Goal: Transaction & Acquisition: Purchase product/service

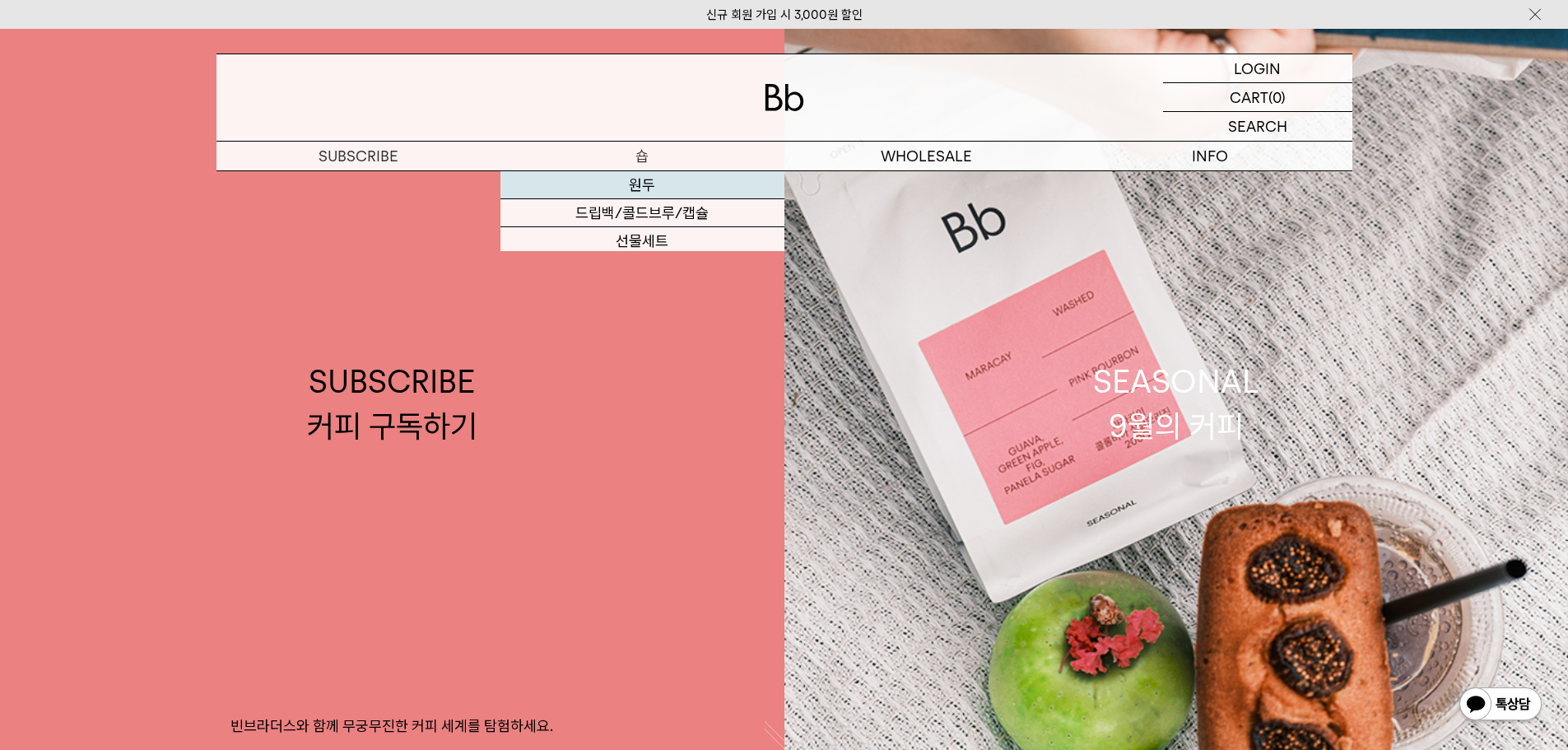
click at [600, 182] on link "원두" at bounding box center [642, 185] width 284 height 28
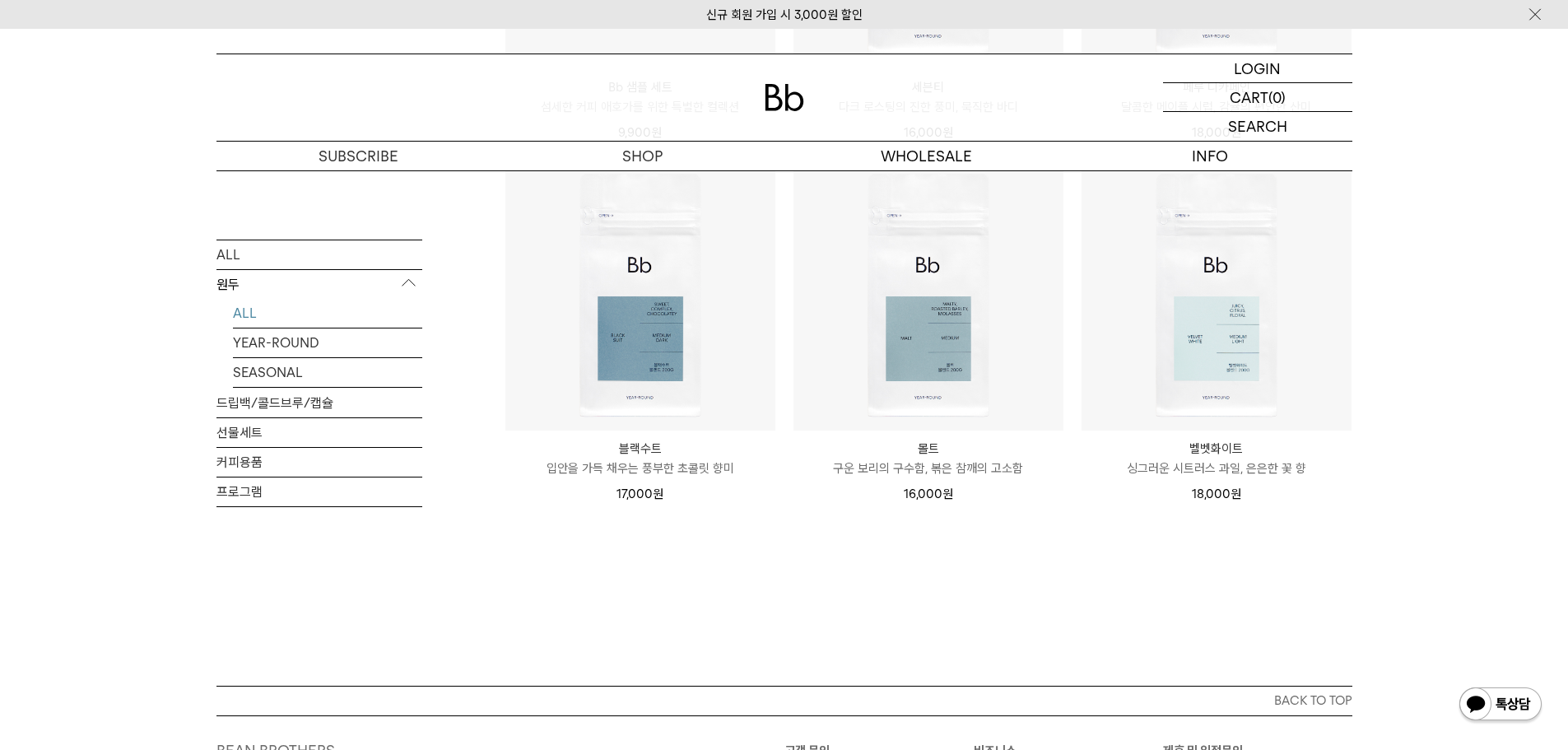
scroll to position [1318, 0]
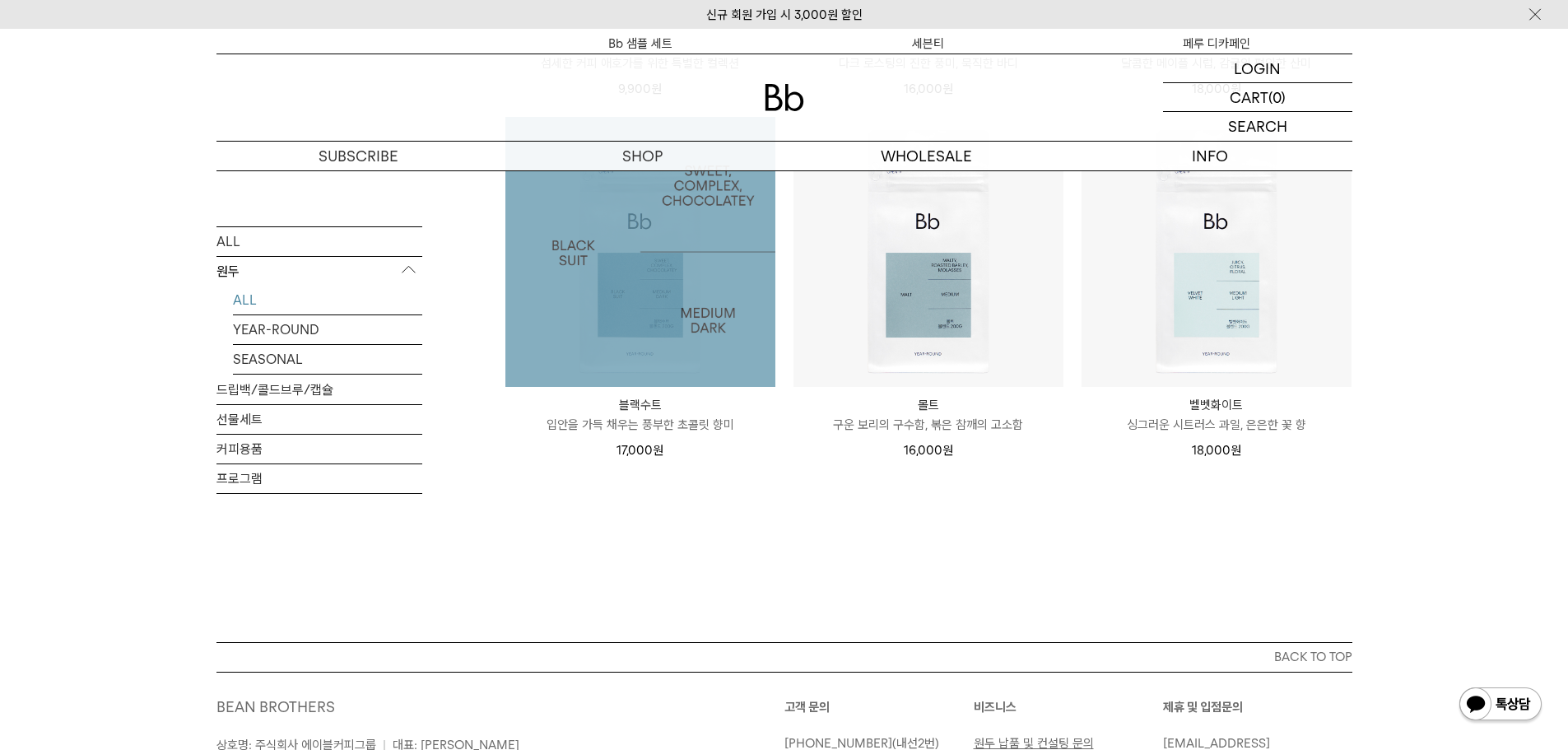
click at [627, 353] on img at bounding box center [640, 252] width 270 height 270
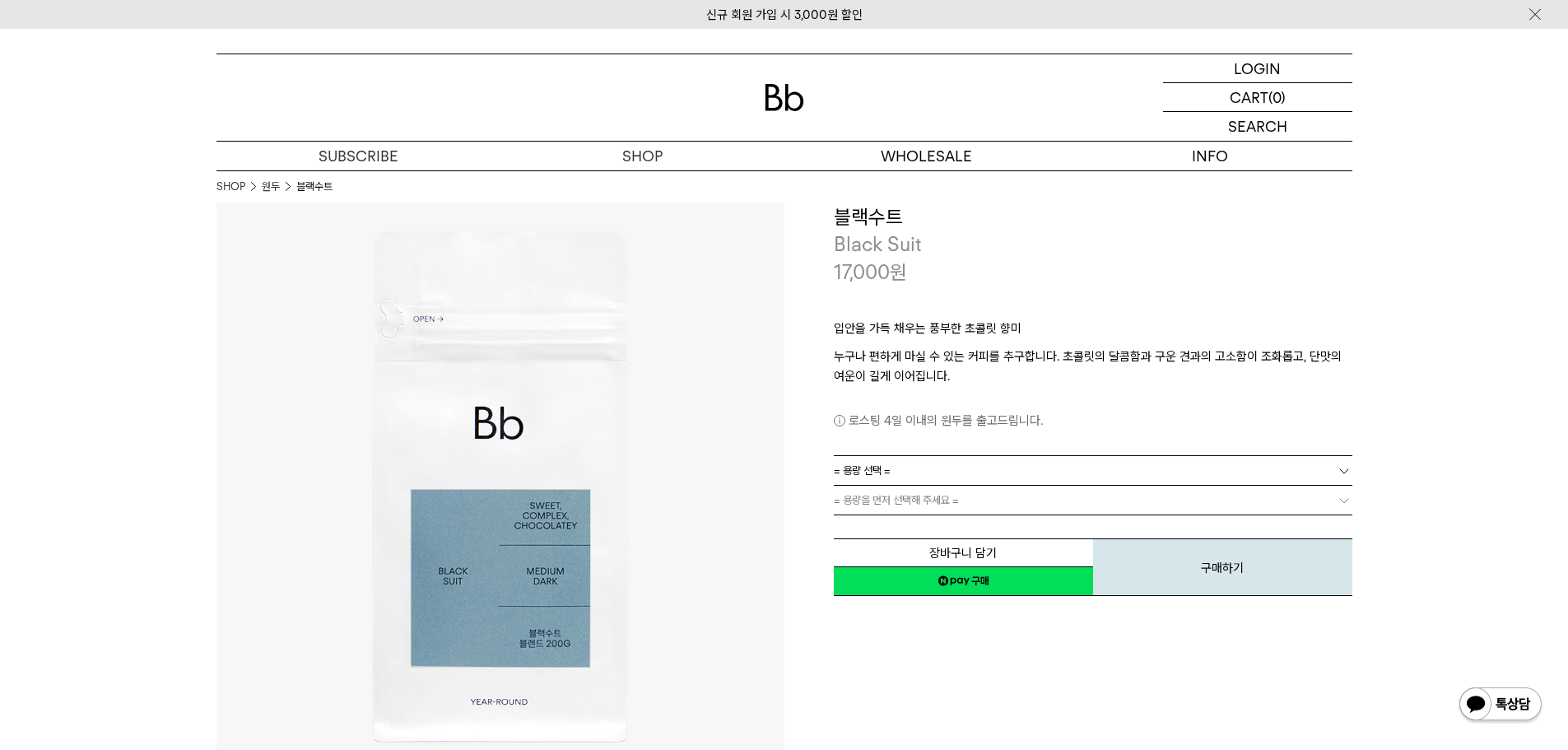
scroll to position [494, 0]
